Goal: Information Seeking & Learning: Learn about a topic

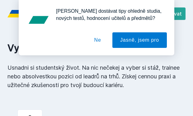
click at [101, 42] on button "Ne" at bounding box center [97, 40] width 22 height 16
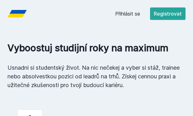
click at [129, 14] on link "Přihlásit se" at bounding box center [127, 13] width 25 height 7
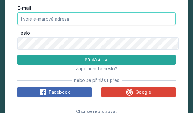
click at [40, 23] on input "E-mail" at bounding box center [96, 18] width 158 height 12
type input "[EMAIL_ADDRESS][DOMAIN_NAME]"
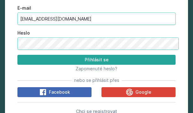
click at [17, 55] on button "Přihlásit se" at bounding box center [96, 60] width 158 height 10
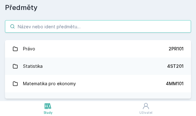
click at [48, 27] on input "search" at bounding box center [98, 26] width 186 height 12
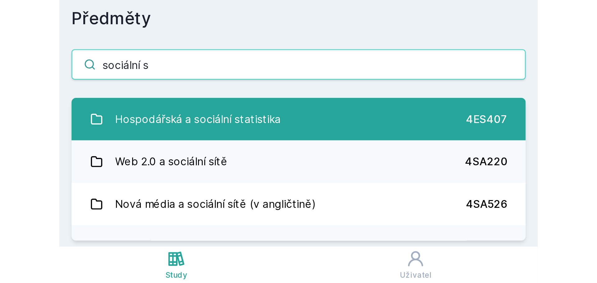
scroll to position [29, 0]
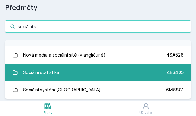
type input "sociální s"
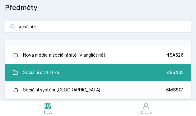
click at [106, 74] on link "Sociální statistika 4ES405" at bounding box center [98, 72] width 186 height 17
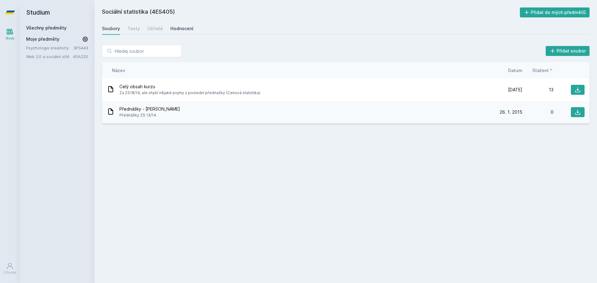
click at [190, 31] on div "Hodnocení" at bounding box center [181, 28] width 23 height 6
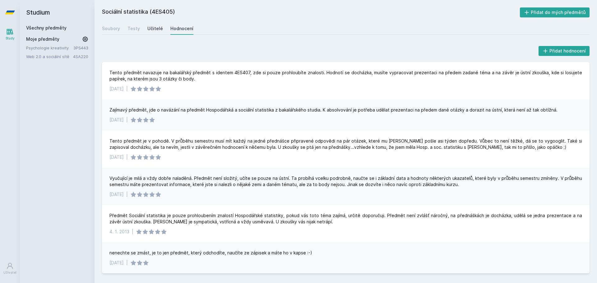
click at [156, 29] on div "Učitelé" at bounding box center [155, 28] width 16 height 6
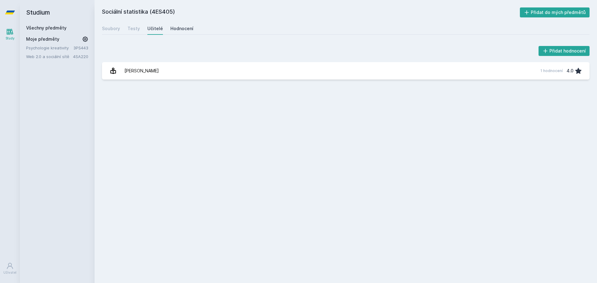
click at [172, 32] on link "Hodnocení" at bounding box center [181, 28] width 23 height 12
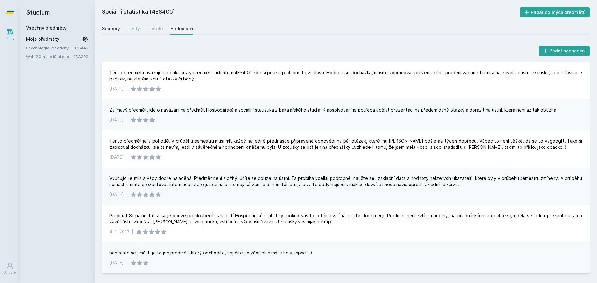
click at [113, 29] on div "Soubory" at bounding box center [111, 28] width 18 height 6
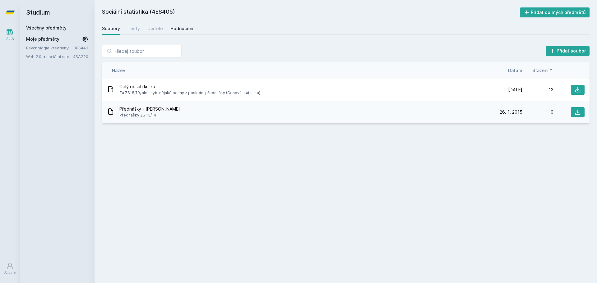
click at [178, 26] on div "Hodnocení" at bounding box center [181, 28] width 23 height 6
